Goal: Task Accomplishment & Management: Use online tool/utility

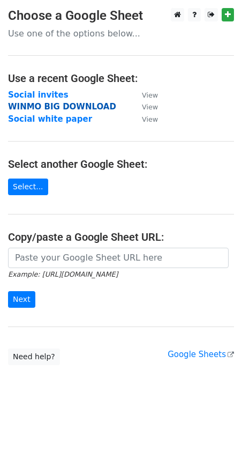
click at [62, 106] on strong "WINMO BIG DOWNLOAD" at bounding box center [62, 107] width 108 height 10
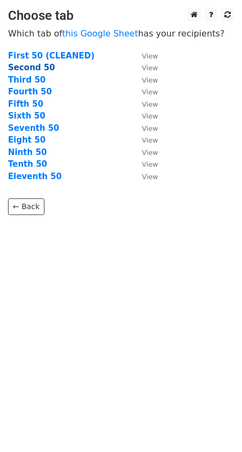
click at [40, 70] on strong "Second 50" at bounding box center [31, 68] width 47 height 10
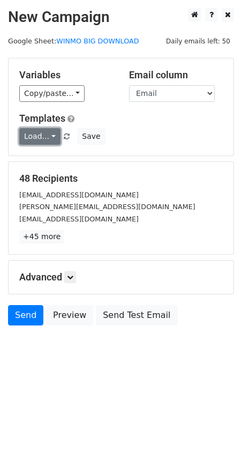
click at [47, 137] on link "Load..." at bounding box center [39, 136] width 41 height 17
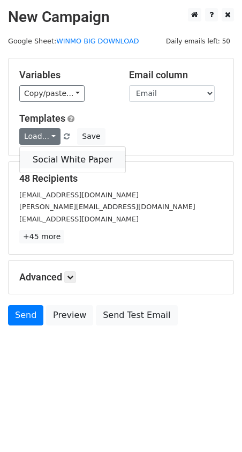
click at [51, 154] on link "Social White Paper" at bounding box center [73, 159] width 106 height 17
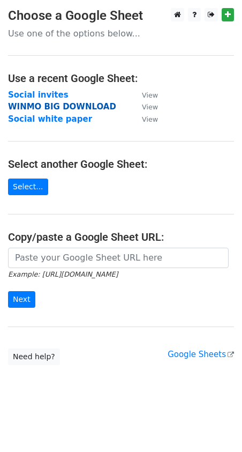
click at [42, 105] on strong "WINMO BIG DOWNLOAD" at bounding box center [62, 107] width 108 height 10
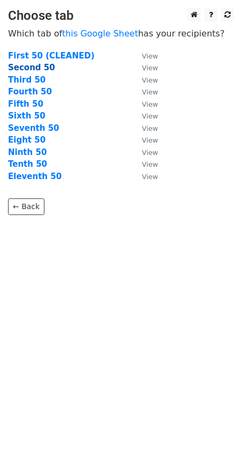
click at [35, 68] on strong "Second 50" at bounding box center [31, 68] width 47 height 10
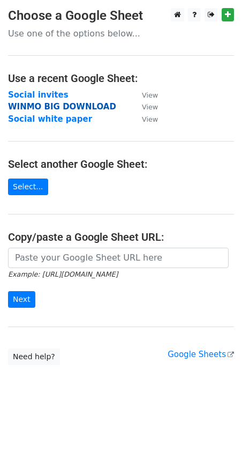
click at [40, 107] on strong "WINMO BIG DOWNLOAD" at bounding box center [62, 107] width 108 height 10
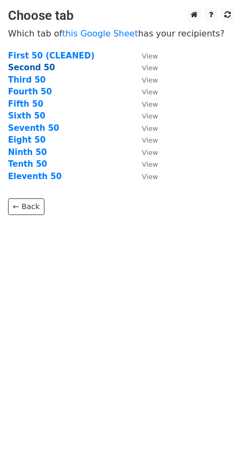
click at [40, 70] on strong "Second 50" at bounding box center [31, 68] width 47 height 10
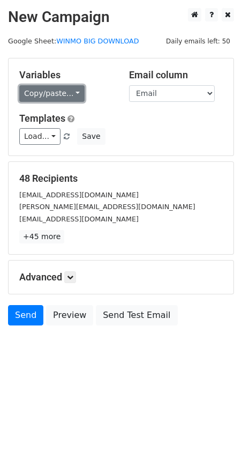
click at [65, 96] on link "Copy/paste..." at bounding box center [51, 93] width 65 height 17
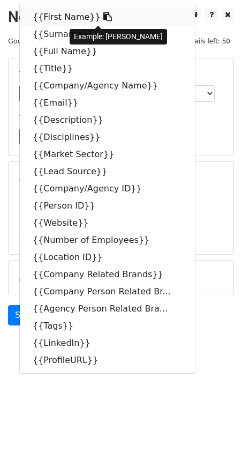
click at [55, 21] on link "{{First Name}}" at bounding box center [107, 17] width 175 height 17
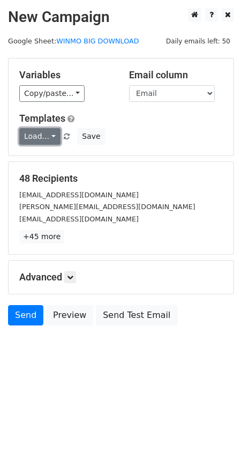
click at [46, 139] on link "Load..." at bounding box center [39, 136] width 41 height 17
click at [49, 133] on link "Load..." at bounding box center [39, 136] width 41 height 17
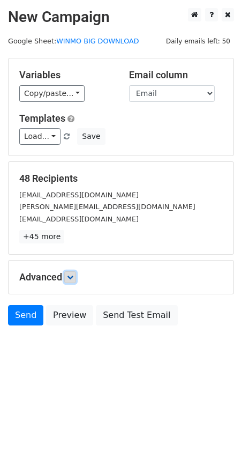
click at [73, 276] on icon at bounding box center [70, 277] width 6 height 6
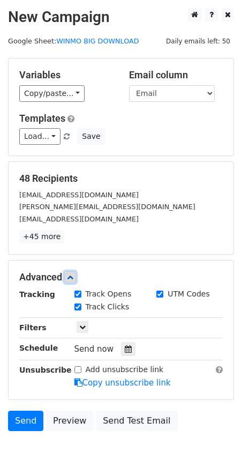
click at [73, 278] on icon at bounding box center [70, 277] width 6 height 6
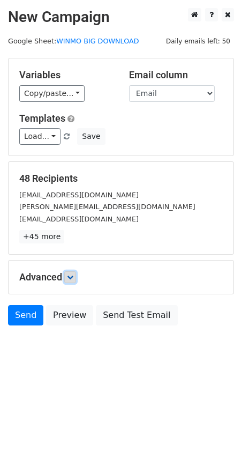
click at [67, 271] on link at bounding box center [70, 277] width 12 height 12
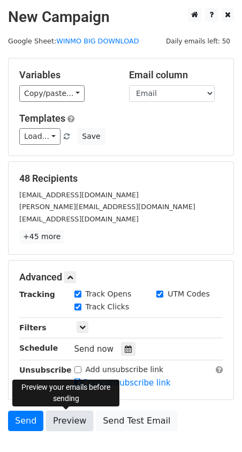
click at [66, 424] on link "Preview" at bounding box center [69, 420] width 47 height 20
click at [56, 414] on link "Preview" at bounding box center [69, 420] width 47 height 20
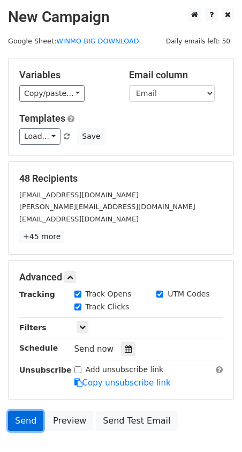
click at [29, 419] on link "Send" at bounding box center [25, 420] width 35 height 20
